Goal: Information Seeking & Learning: Learn about a topic

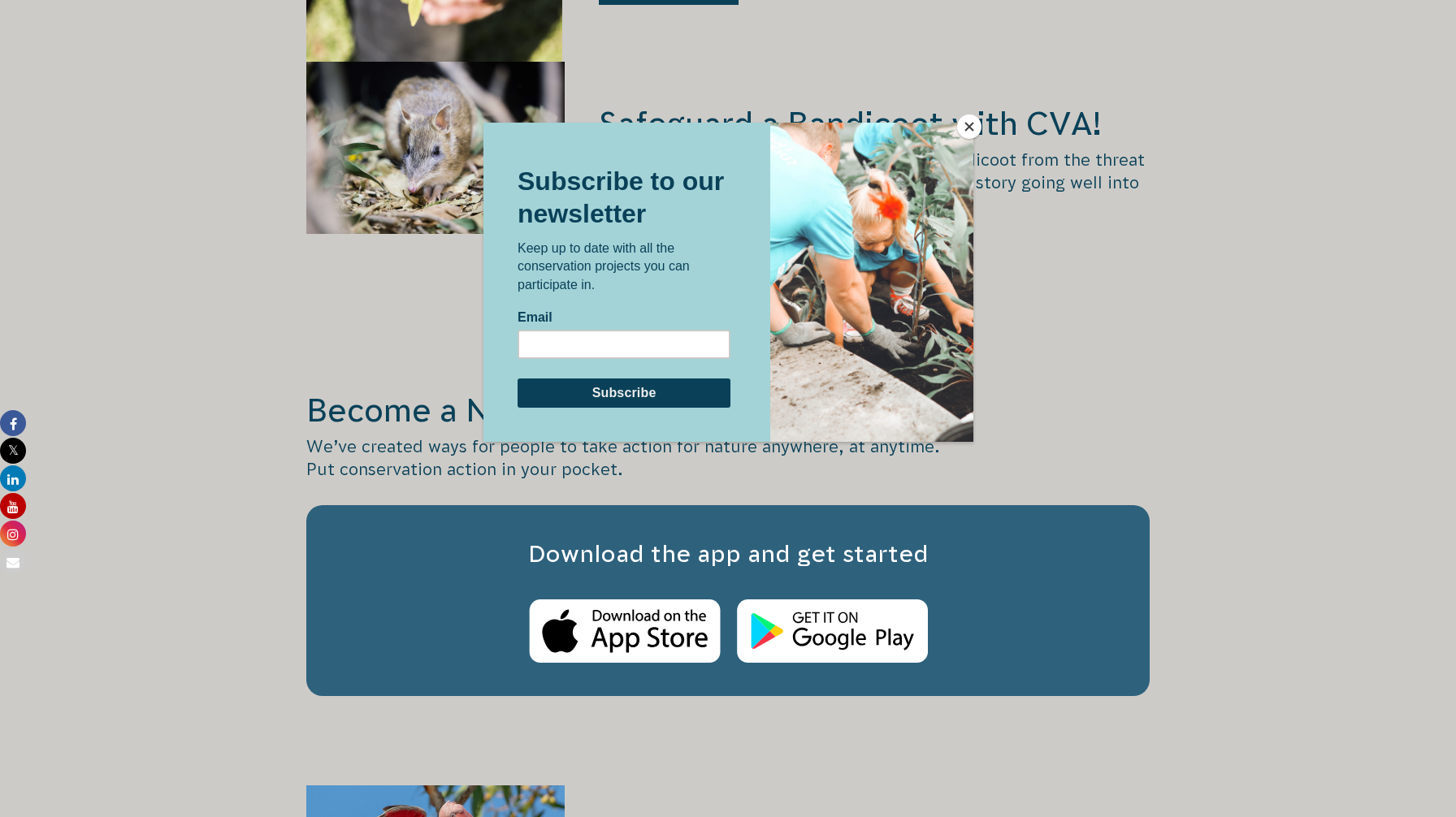
scroll to position [2504, 0]
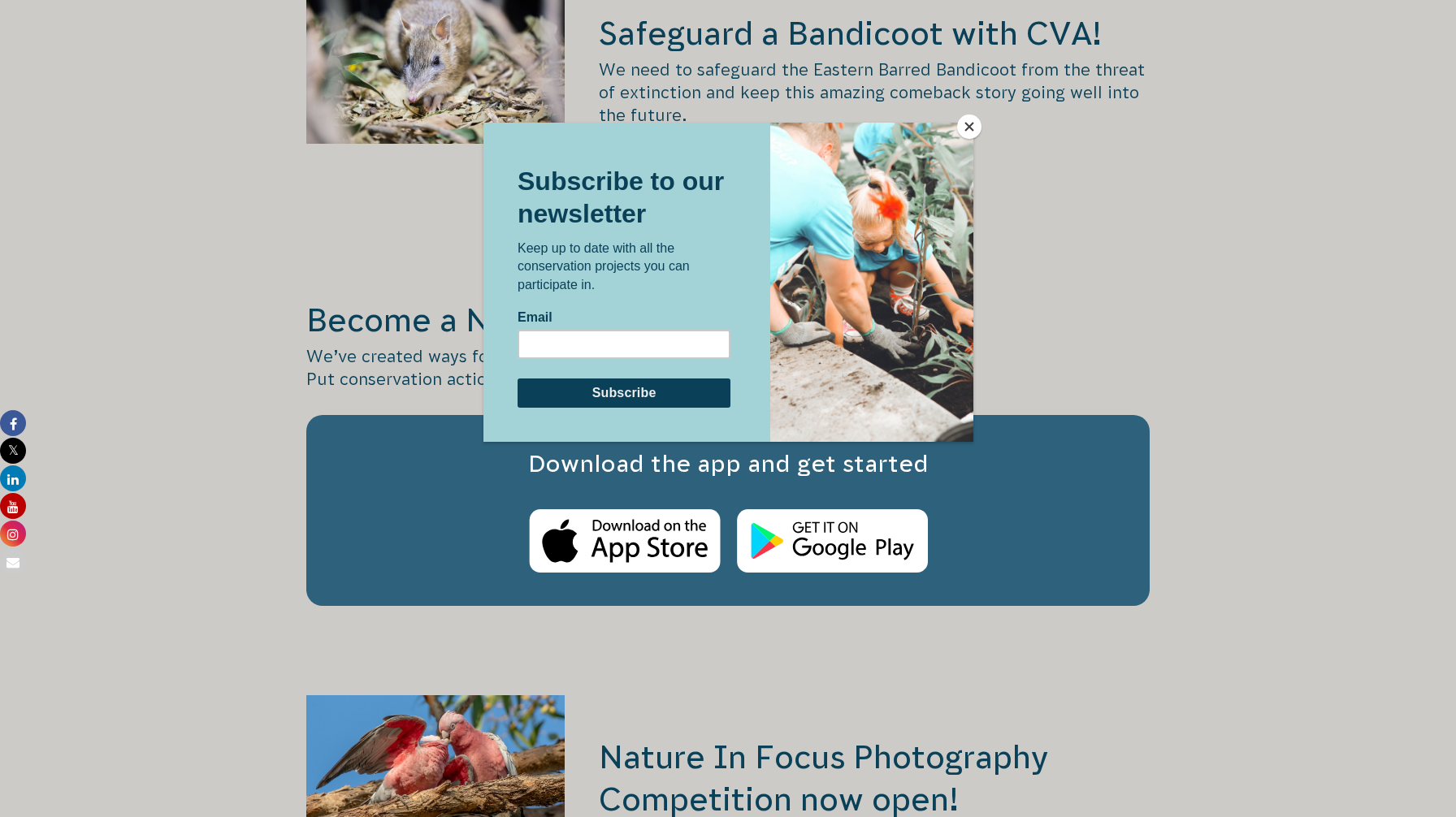
click at [972, 124] on button "Close" at bounding box center [969, 127] width 24 height 24
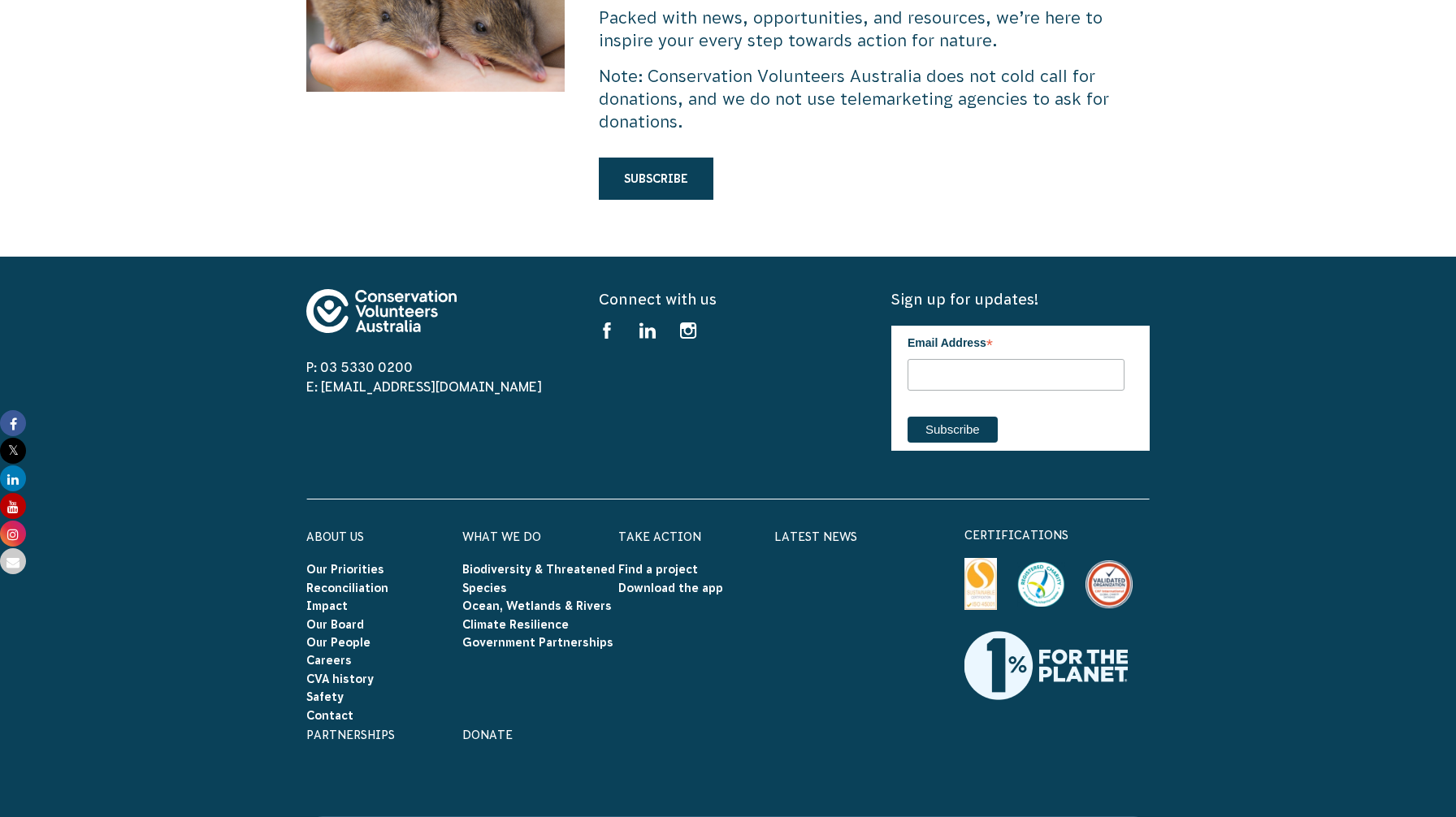
scroll to position [4877, 0]
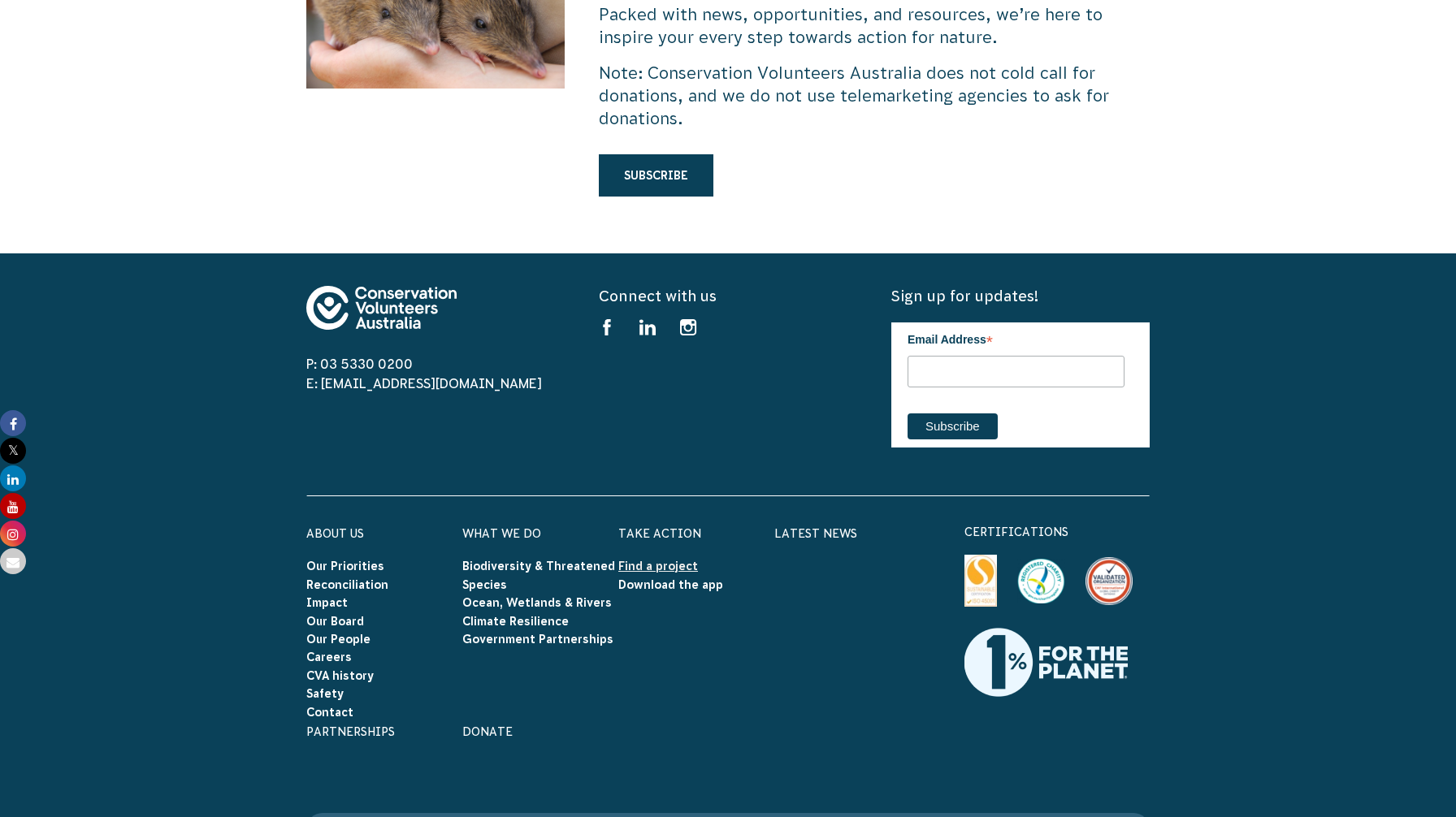
click at [662, 559] on link "Find a project" at bounding box center [659, 565] width 80 height 13
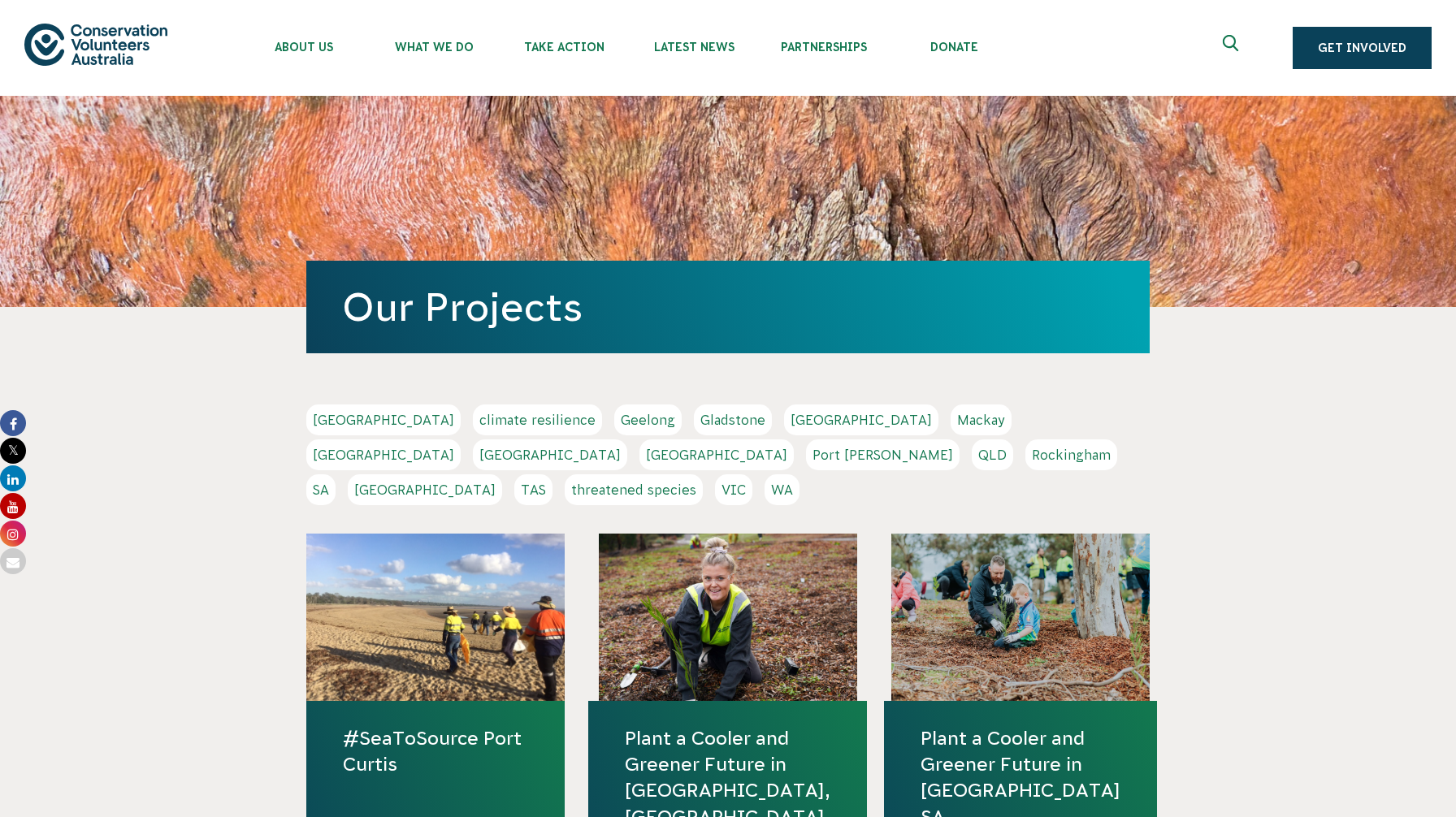
click at [752, 474] on link "VIC" at bounding box center [733, 489] width 37 height 31
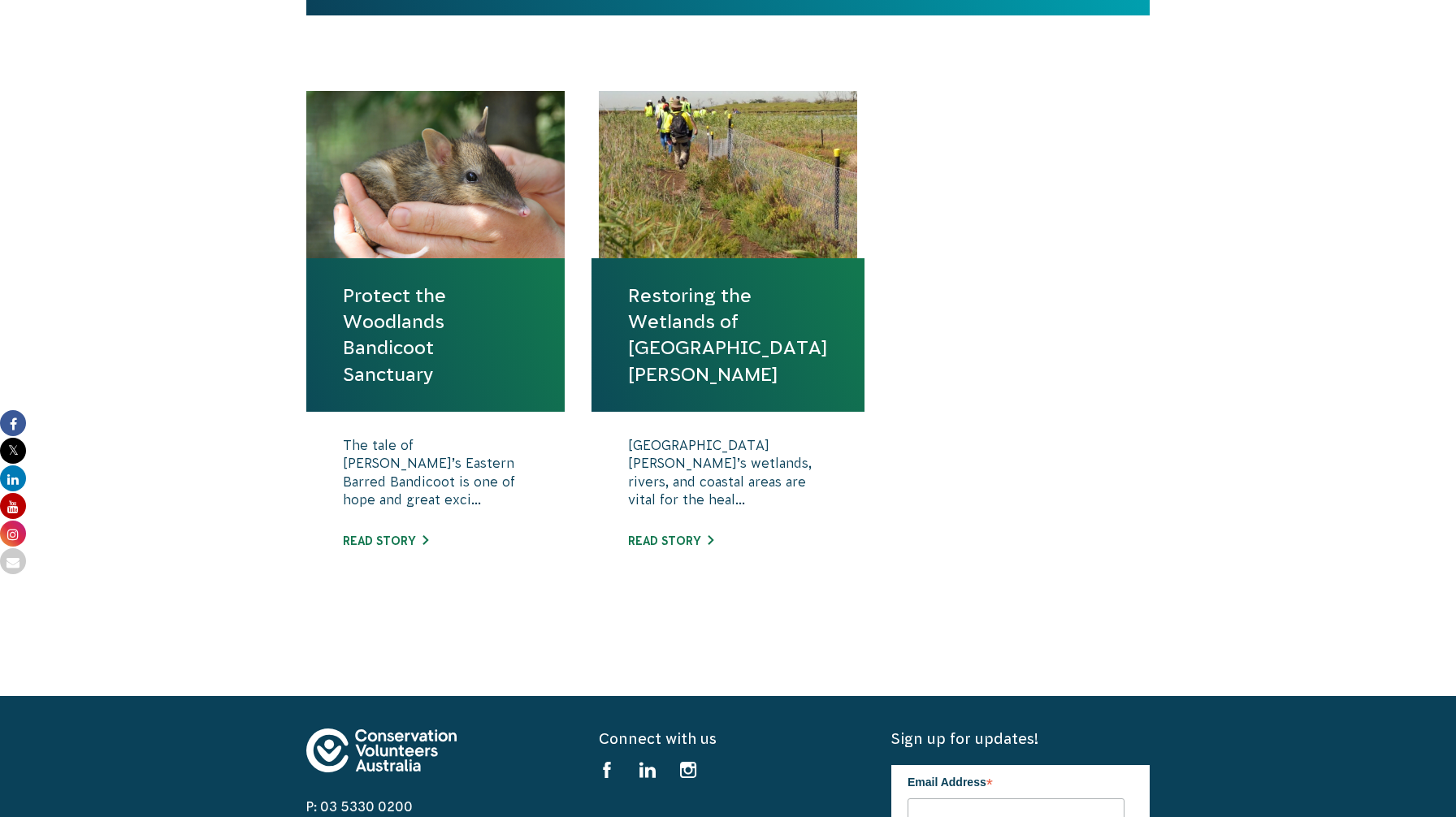
scroll to position [583, 0]
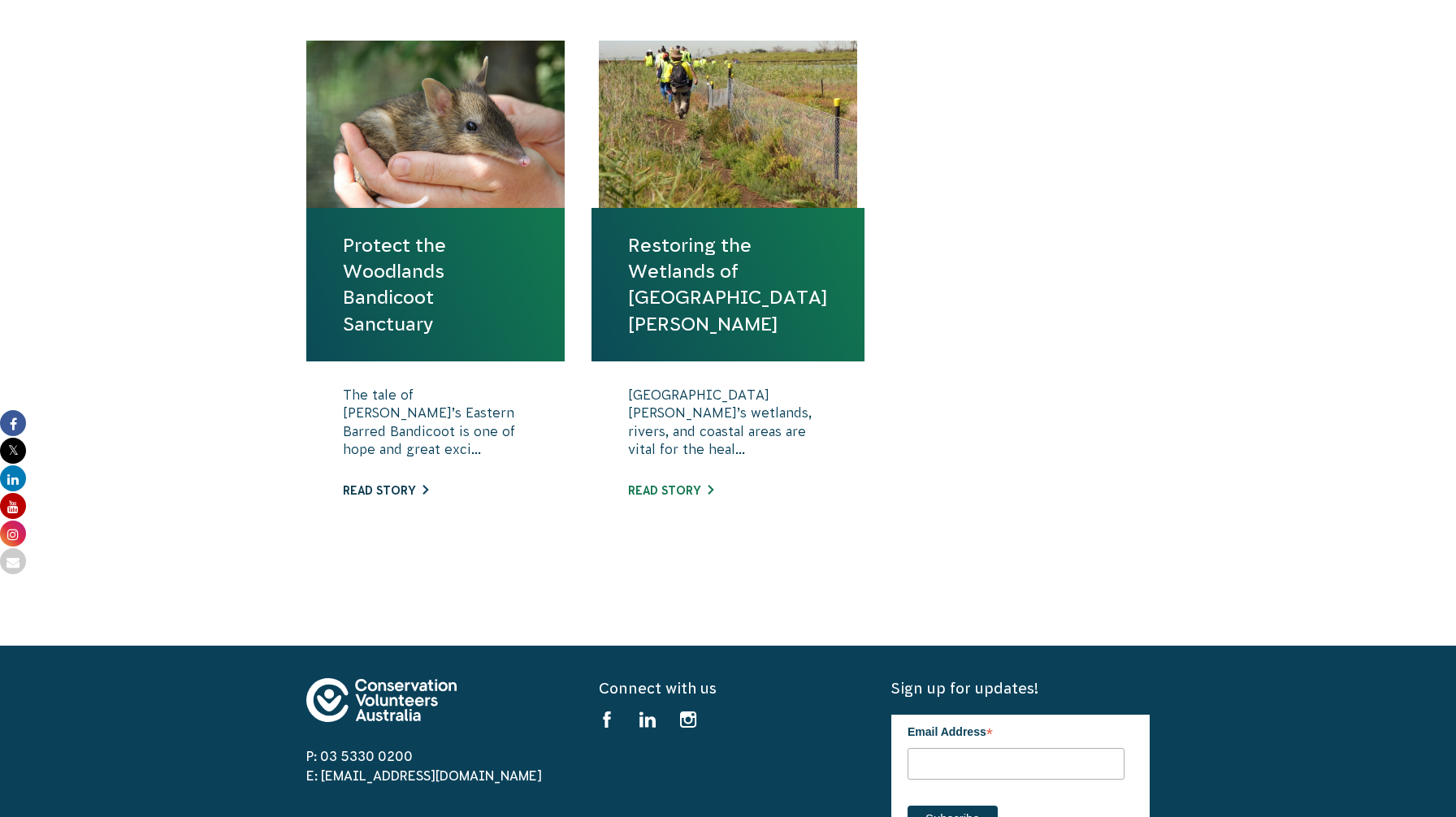
click at [408, 484] on link "Read story" at bounding box center [385, 490] width 85 height 13
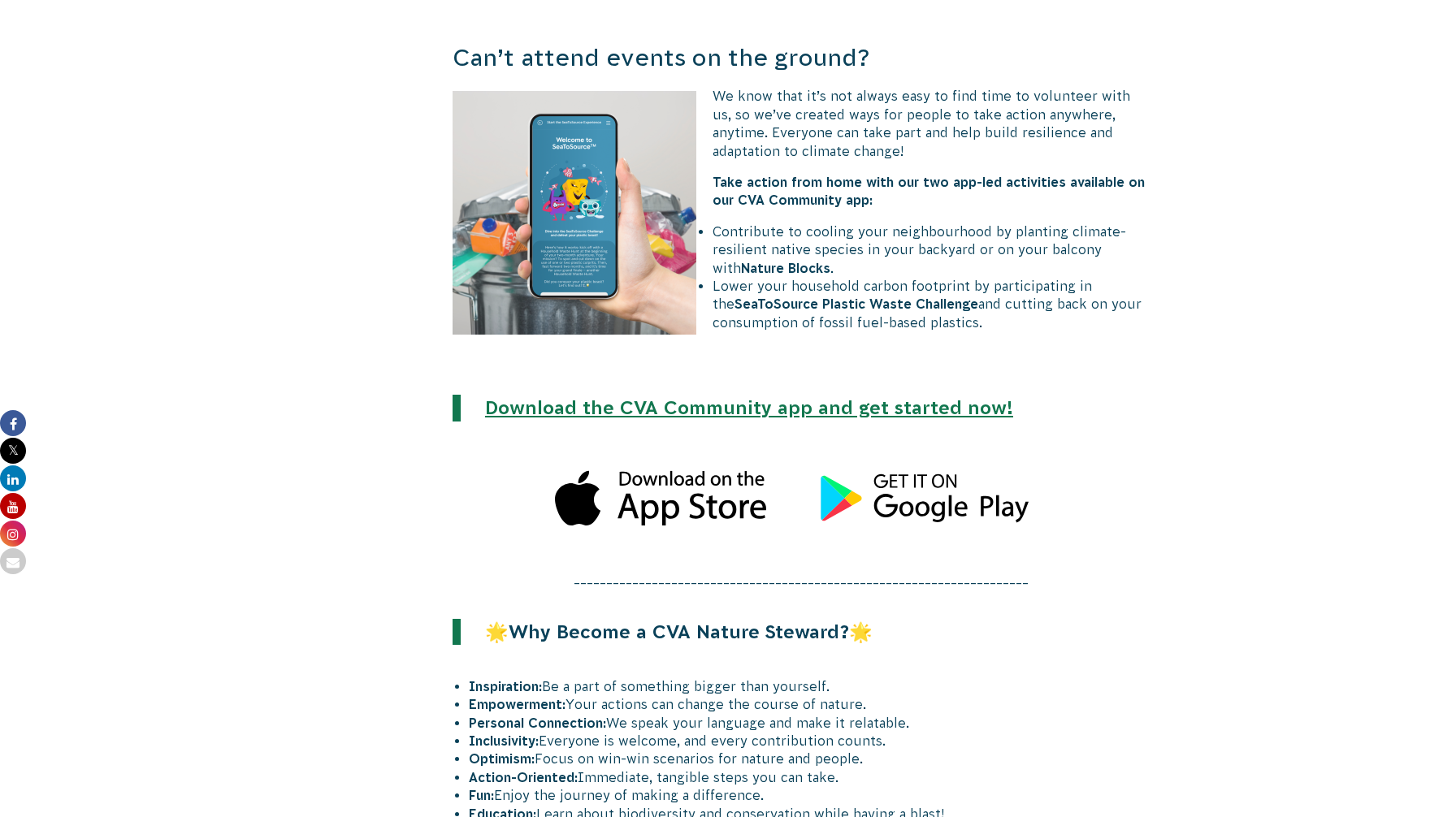
scroll to position [4140, 0]
